Goal: Information Seeking & Learning: Learn about a topic

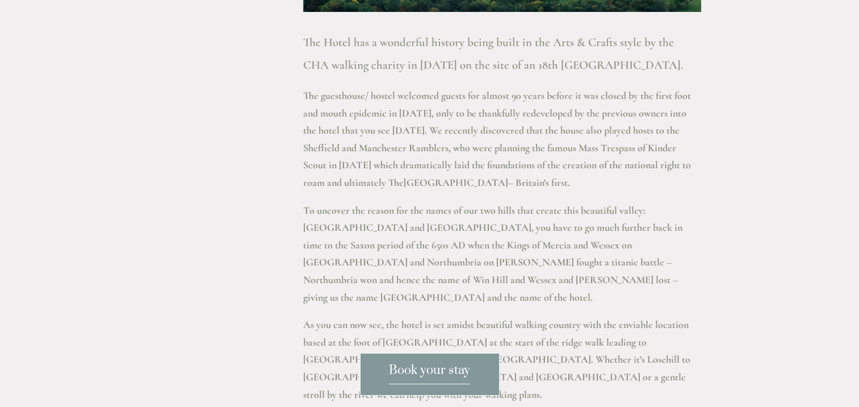
scroll to position [620, 0]
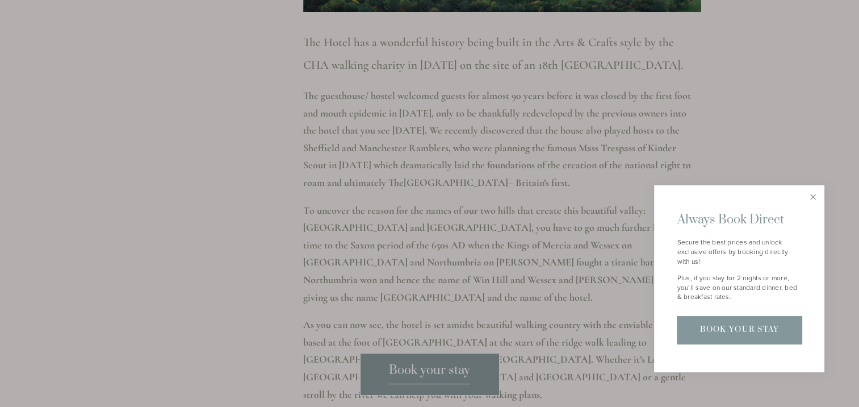
click at [725, 48] on div at bounding box center [429, 203] width 859 height 407
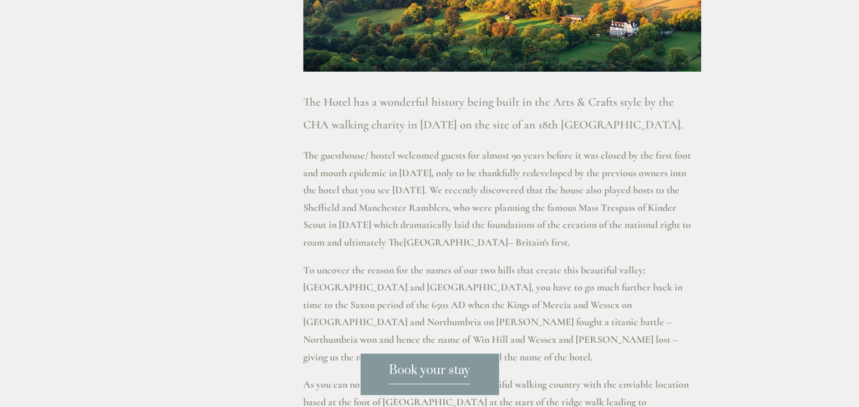
scroll to position [583, 0]
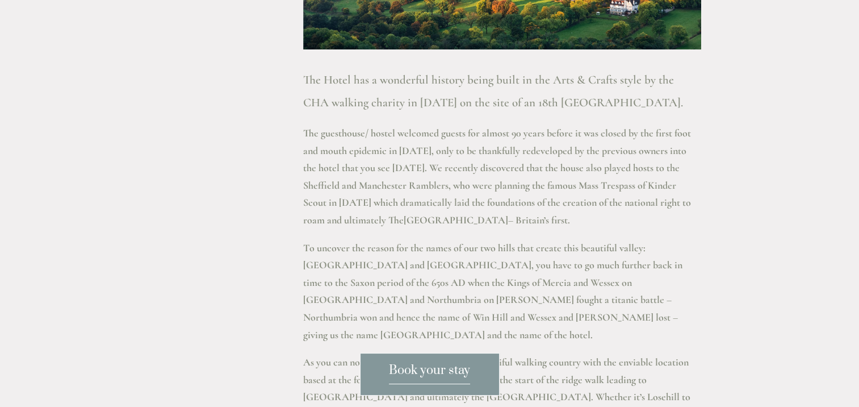
click at [415, 101] on h3 "The Hotel has a wonderful history being built in the Arts & Crafts style by the…" at bounding box center [502, 91] width 398 height 45
click at [478, 104] on h3 "The Hotel has a wonderful history being built in the Arts & Crafts style by the…" at bounding box center [502, 91] width 398 height 45
click at [550, 164] on p "The guesthouse/ hostel welcomed guests for almost 90 years before it was closed…" at bounding box center [502, 176] width 398 height 105
drag, startPoint x: 550, startPoint y: 164, endPoint x: 725, endPoint y: 151, distance: 175.4
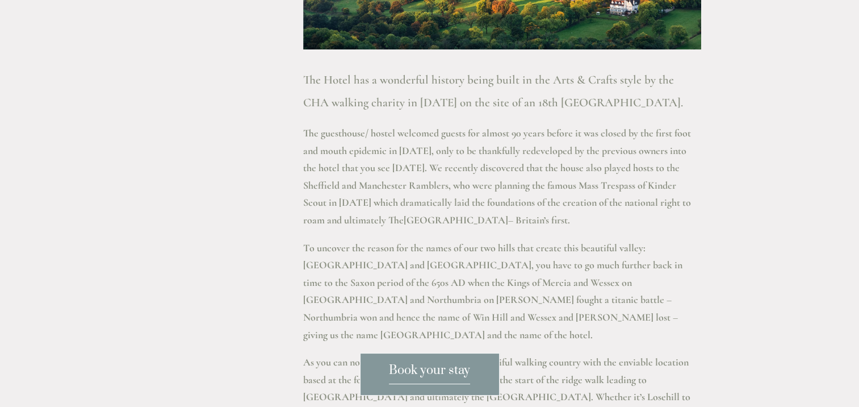
drag, startPoint x: 307, startPoint y: 131, endPoint x: 566, endPoint y: 221, distance: 274.3
click at [566, 221] on p "The guesthouse/ hostel welcomed guests for almost 90 years before it was closed…" at bounding box center [502, 176] width 398 height 105
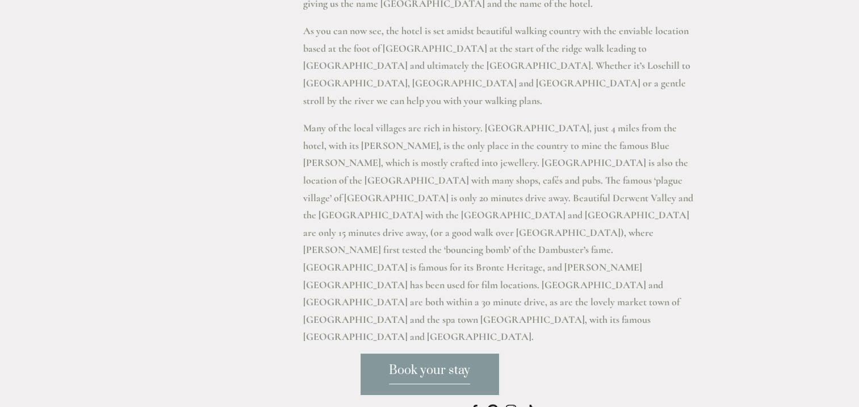
scroll to position [916, 0]
